Goal: Task Accomplishment & Management: Manage account settings

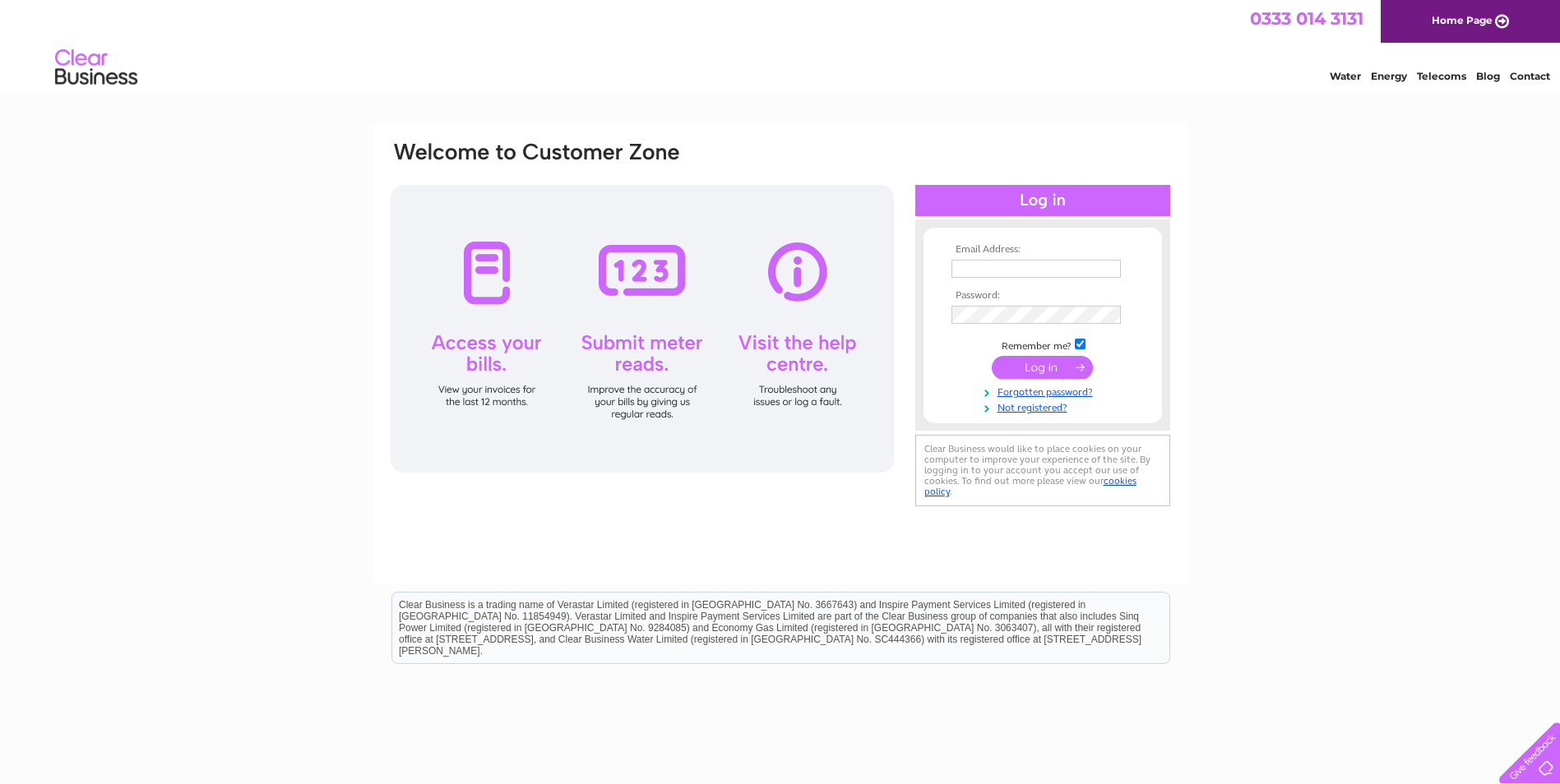
click at [968, 272] on input "text" at bounding box center [1036, 269] width 169 height 18
type input "[EMAIL_ADDRESS][DOMAIN_NAME]"
click at [1034, 372] on input "submit" at bounding box center [1042, 370] width 101 height 23
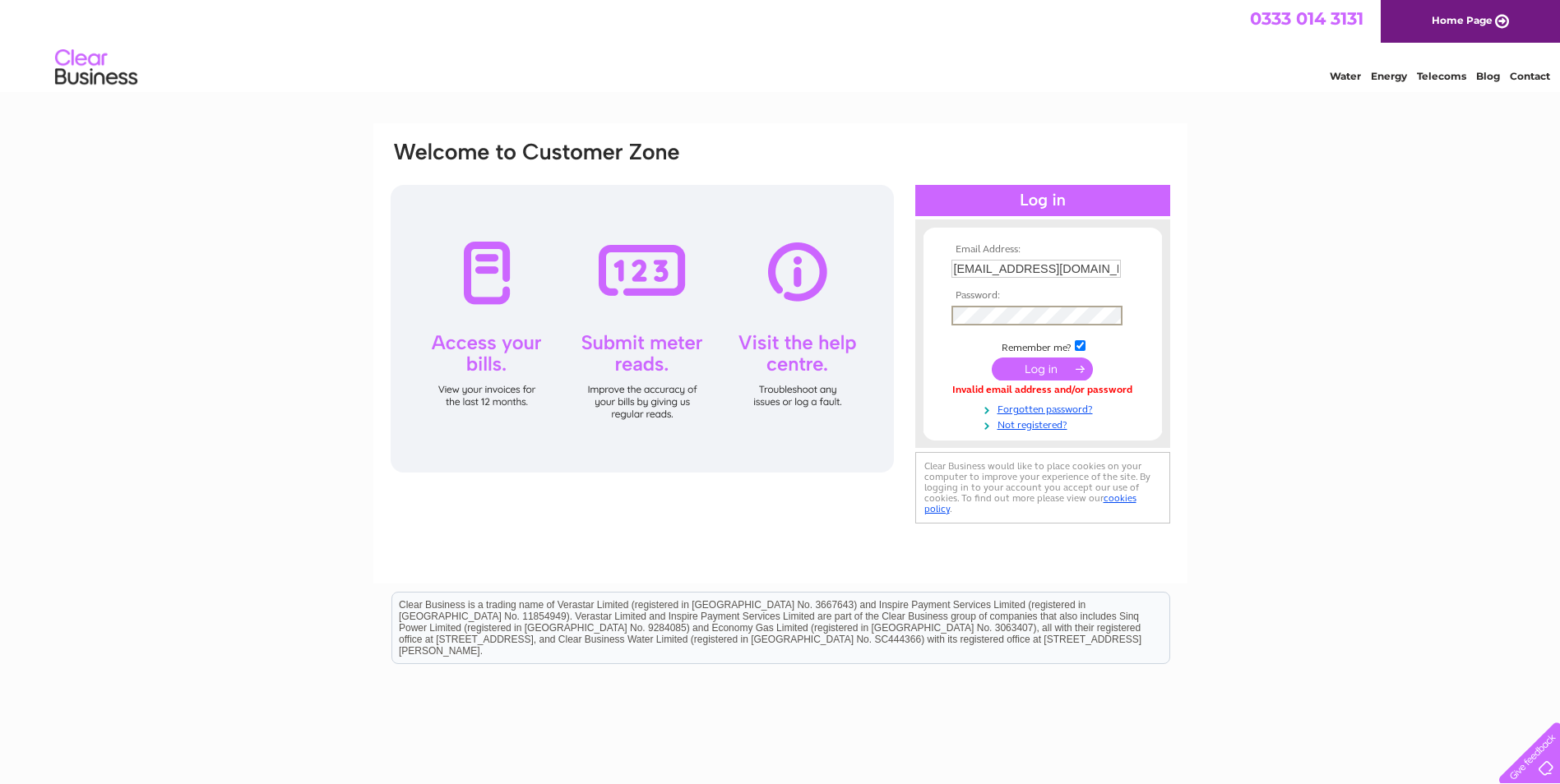
click at [992, 358] on input "submit" at bounding box center [1042, 370] width 101 height 23
click at [1040, 362] on input "submit" at bounding box center [1042, 370] width 101 height 23
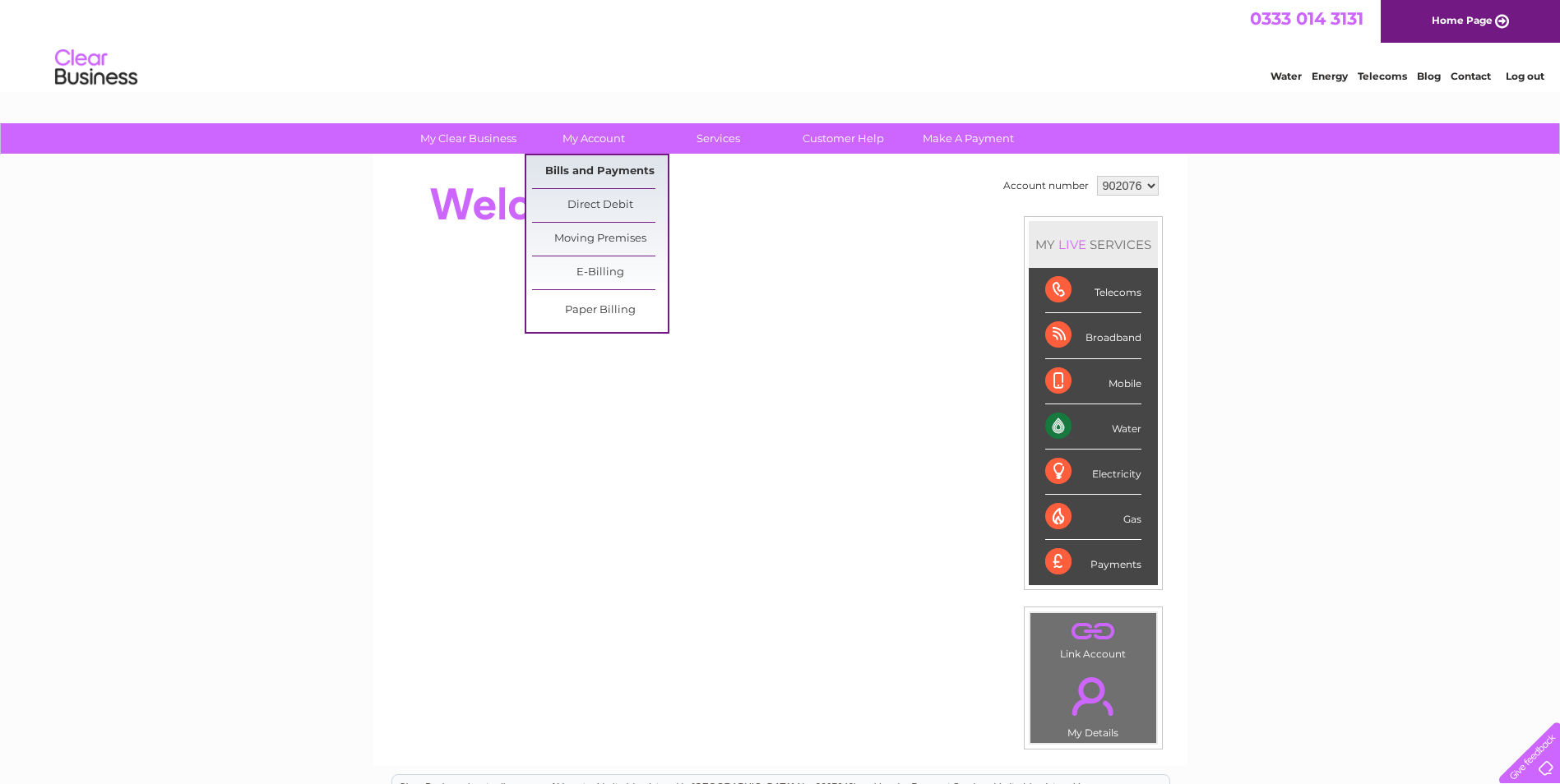
click at [614, 169] on link "Bills and Payments" at bounding box center [600, 172] width 136 height 33
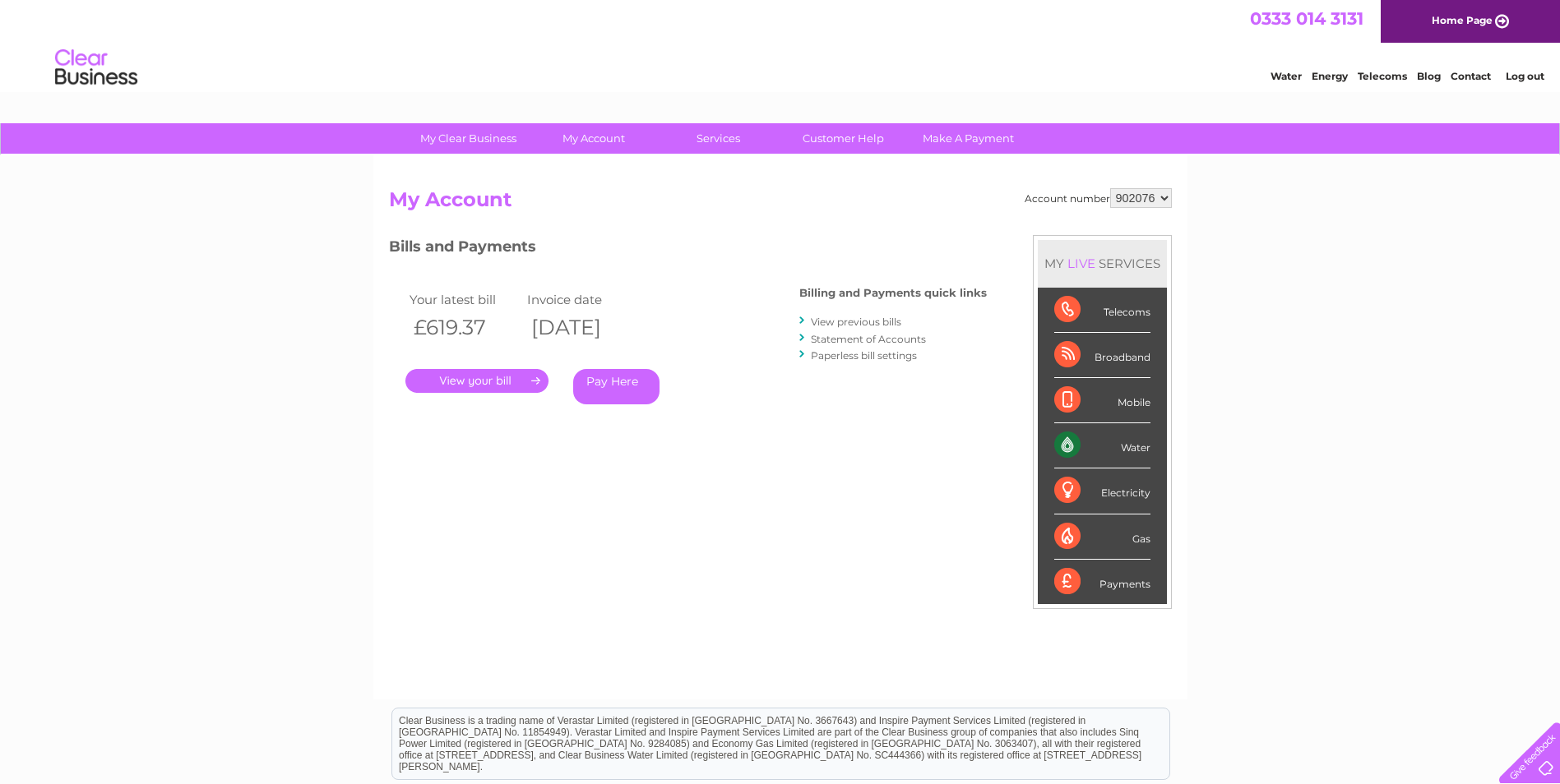
click at [477, 381] on link "." at bounding box center [477, 381] width 143 height 24
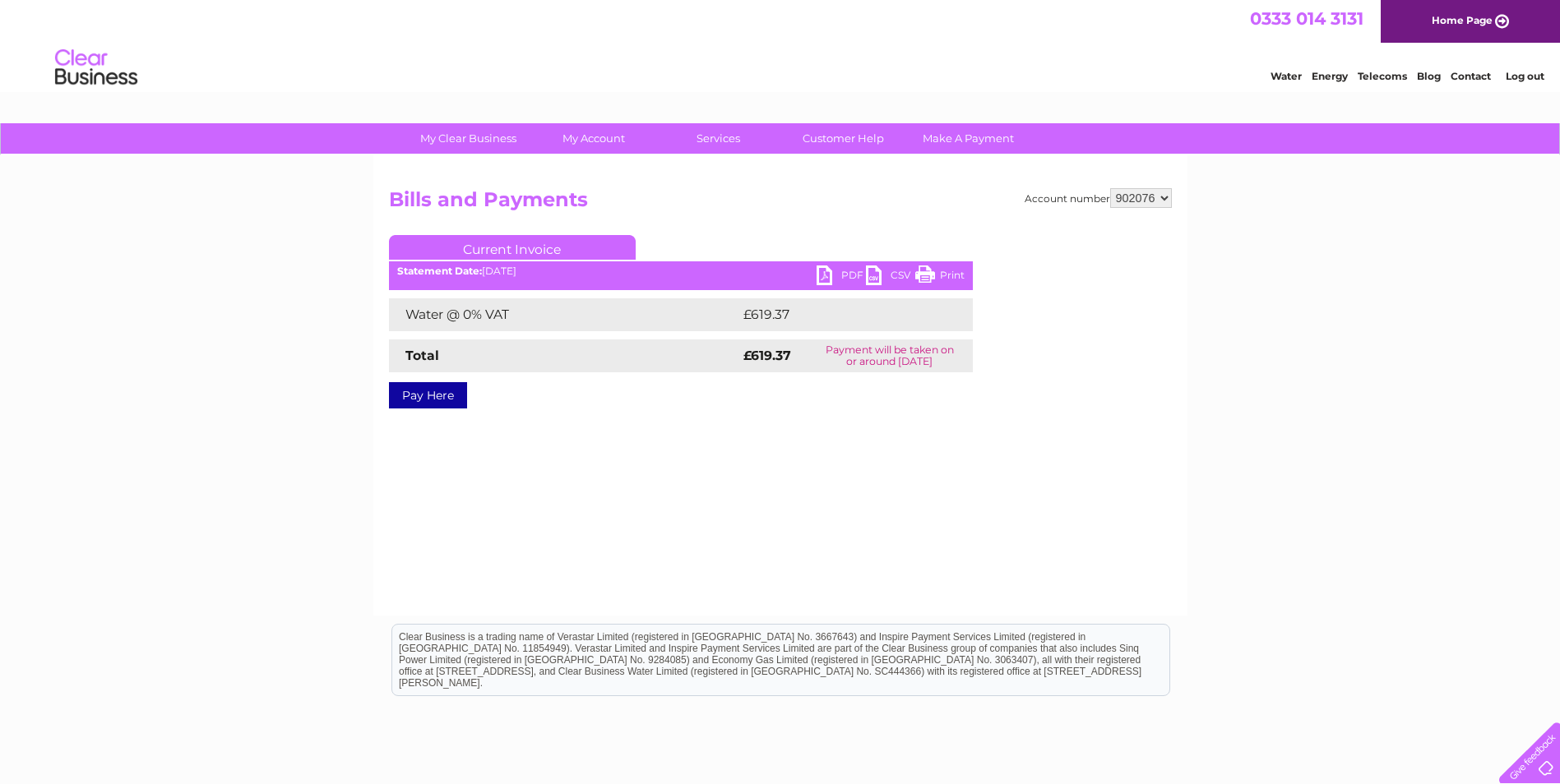
click at [823, 277] on link "PDF" at bounding box center [841, 277] width 49 height 24
